Goal: Task Accomplishment & Management: Manage account settings

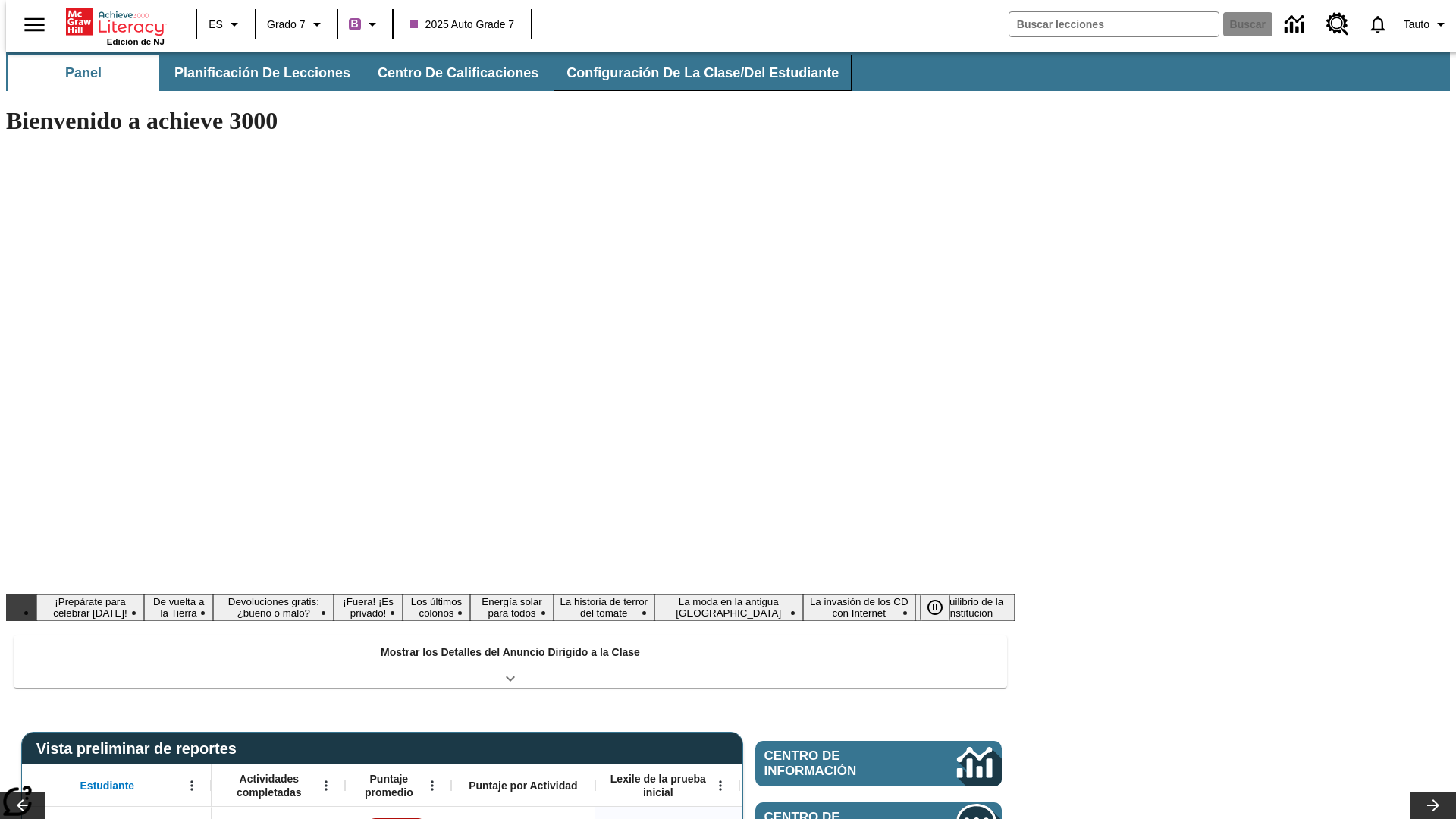
click at [686, 73] on button "Configuración de la clase/del estudiante" at bounding box center [703, 73] width 298 height 37
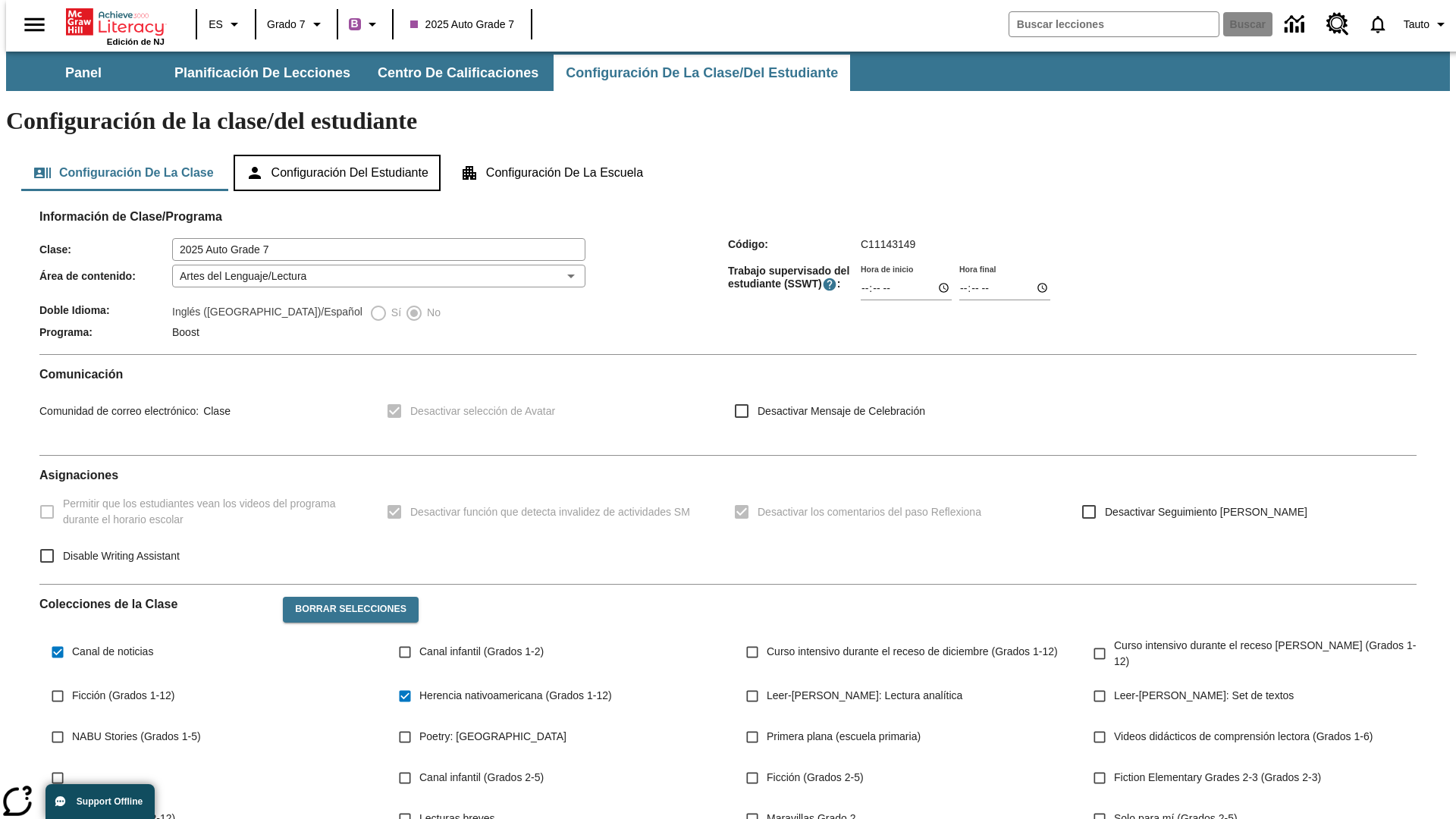
click at [338, 155] on button "Configuración del estudiante" at bounding box center [337, 173] width 207 height 37
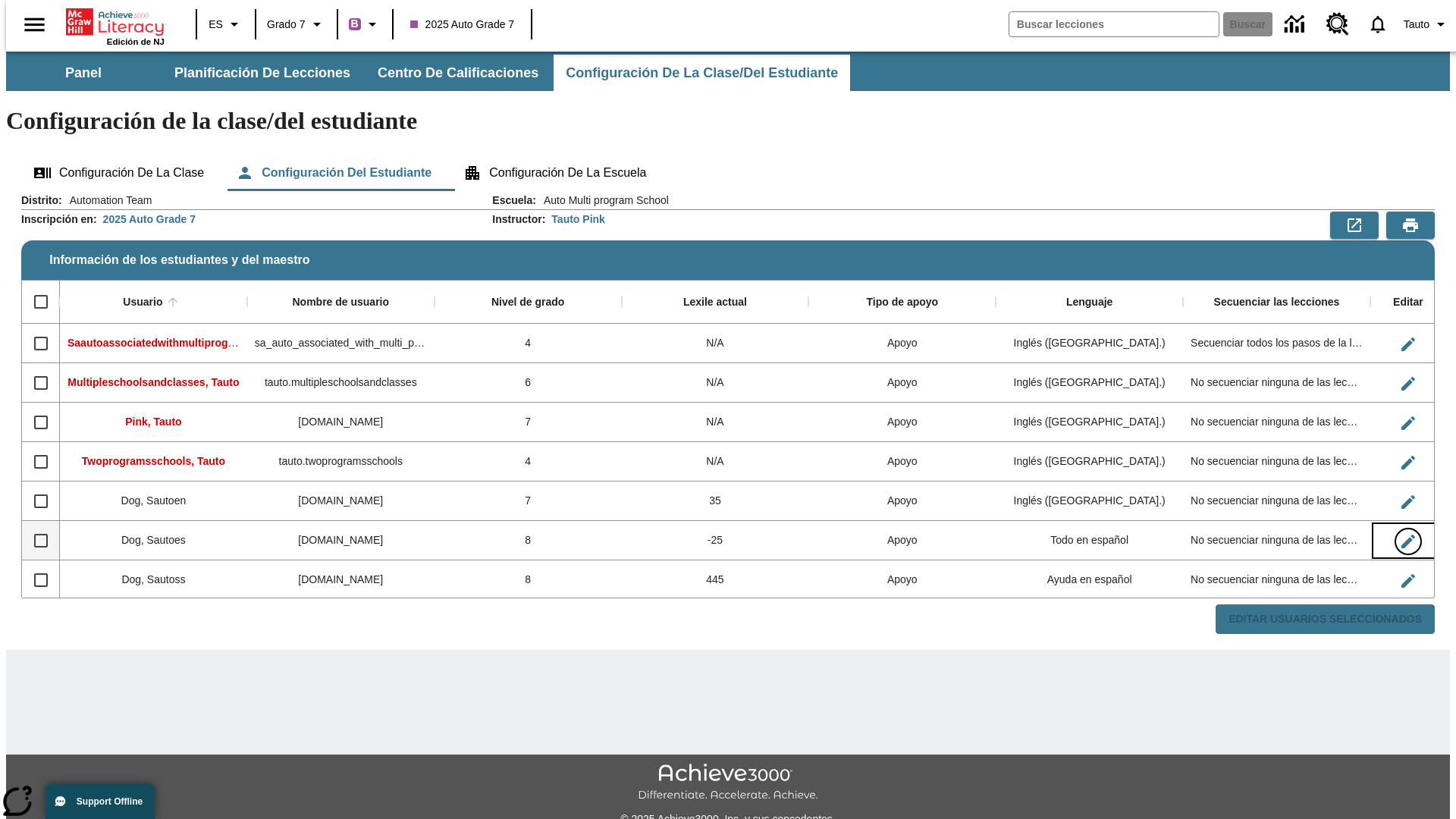
click at [1402, 535] on icon "Editar Usuario" at bounding box center [1409, 542] width 14 height 14
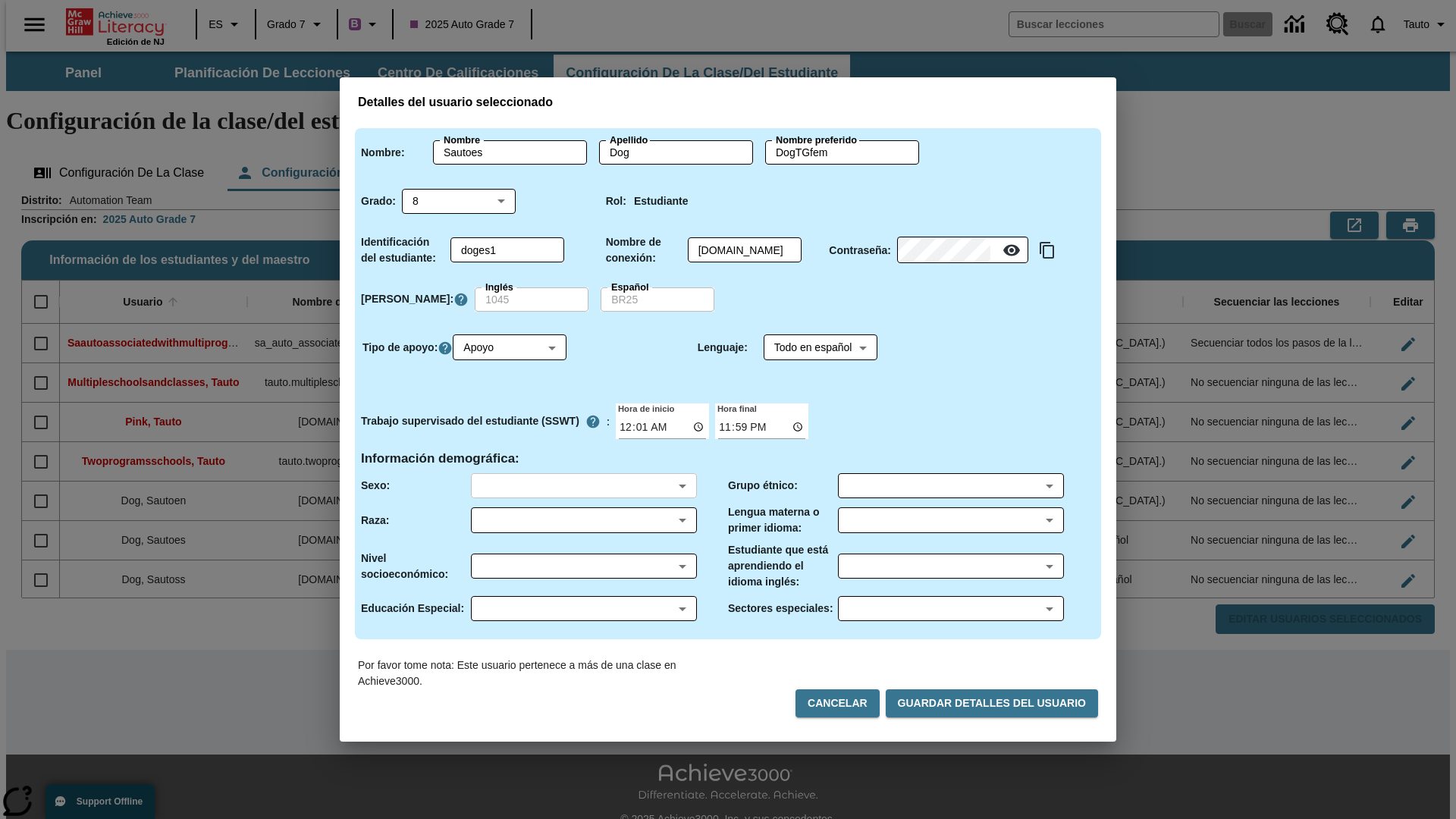
click at [583, 485] on body "Saltar al contenido principal Edición de NJ ES Grado 7 B 2025 Auto Grade 7 Busc…" at bounding box center [728, 452] width 1444 height 801
click at [583, 520] on body "Saltar al contenido principal Edición de NJ ES Grado 7 B 2025 Auto Grade 7 Busc…" at bounding box center [728, 452] width 1444 height 801
click at [583, 566] on body "Saltar al contenido principal Edición de NJ ES Grado 7 B 2025 Auto Grade 7 Busc…" at bounding box center [728, 452] width 1444 height 801
click at [583, 608] on body "Saltar al contenido principal Edición de NJ ES Grado 7 B 2025 Auto Grade 7 Busc…" at bounding box center [728, 452] width 1444 height 801
click at [950, 485] on body "Saltar al contenido principal Edición de NJ ES Grado 7 B 2025 Auto Grade 7 Busc…" at bounding box center [728, 452] width 1444 height 801
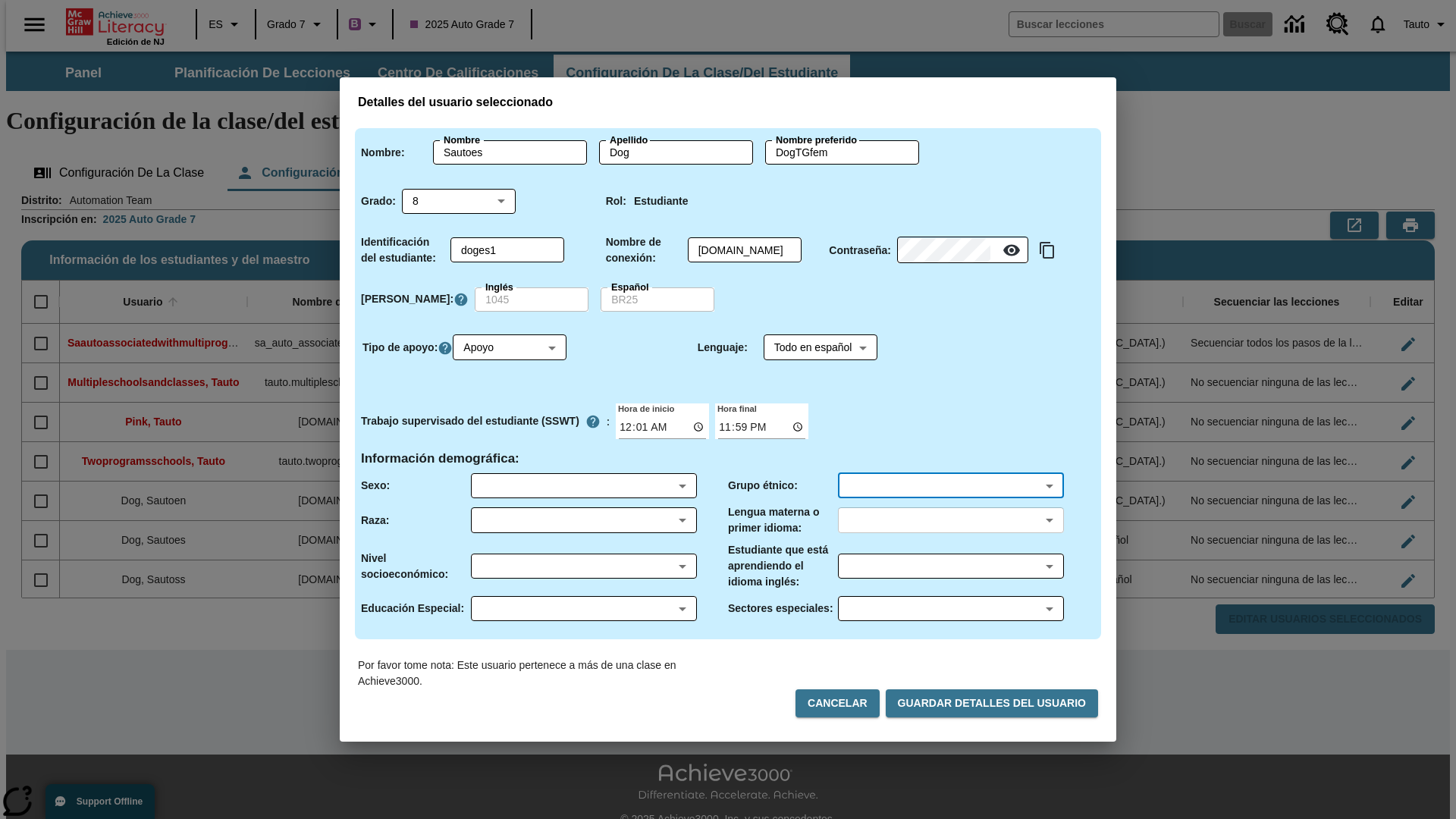
click at [950, 520] on body "Saltar al contenido principal Edición de NJ ES Grado 7 B 2025 Auto Grade 7 Busc…" at bounding box center [728, 452] width 1444 height 801
click at [950, 566] on body "Saltar al contenido principal Edición de NJ ES Grado 7 B 2025 Auto Grade 7 Busc…" at bounding box center [728, 452] width 1444 height 801
click at [950, 608] on body "Saltar al contenido principal Edición de NJ ES Grado 7 B 2025 Auto Grade 7 Busc…" at bounding box center [728, 452] width 1444 height 801
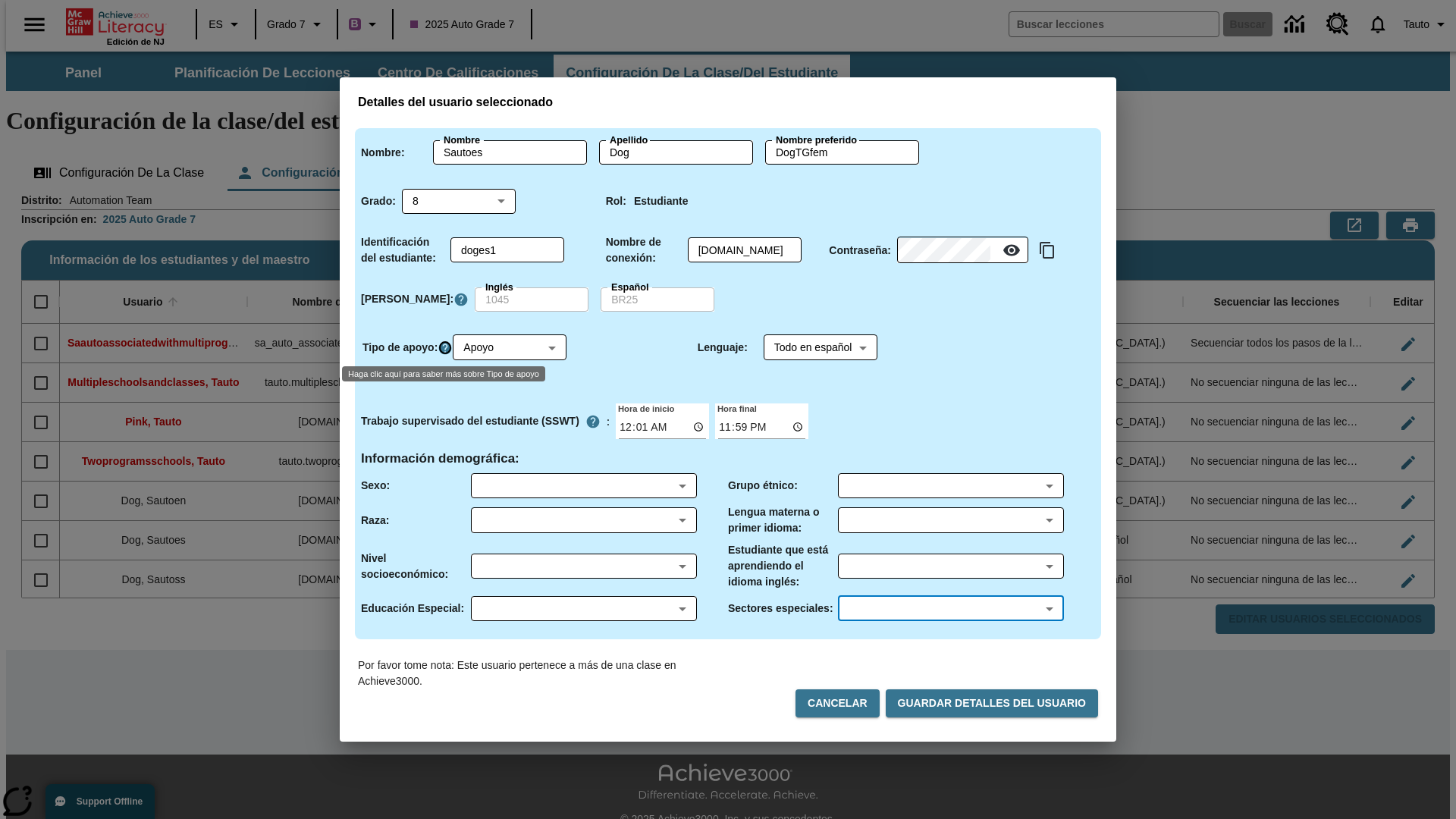
click at [448, 347] on icon "Haga clic aquí para saber más sobre Tipo de apoyo" at bounding box center [445, 348] width 15 height 15
